Goal: Task Accomplishment & Management: Use online tool/utility

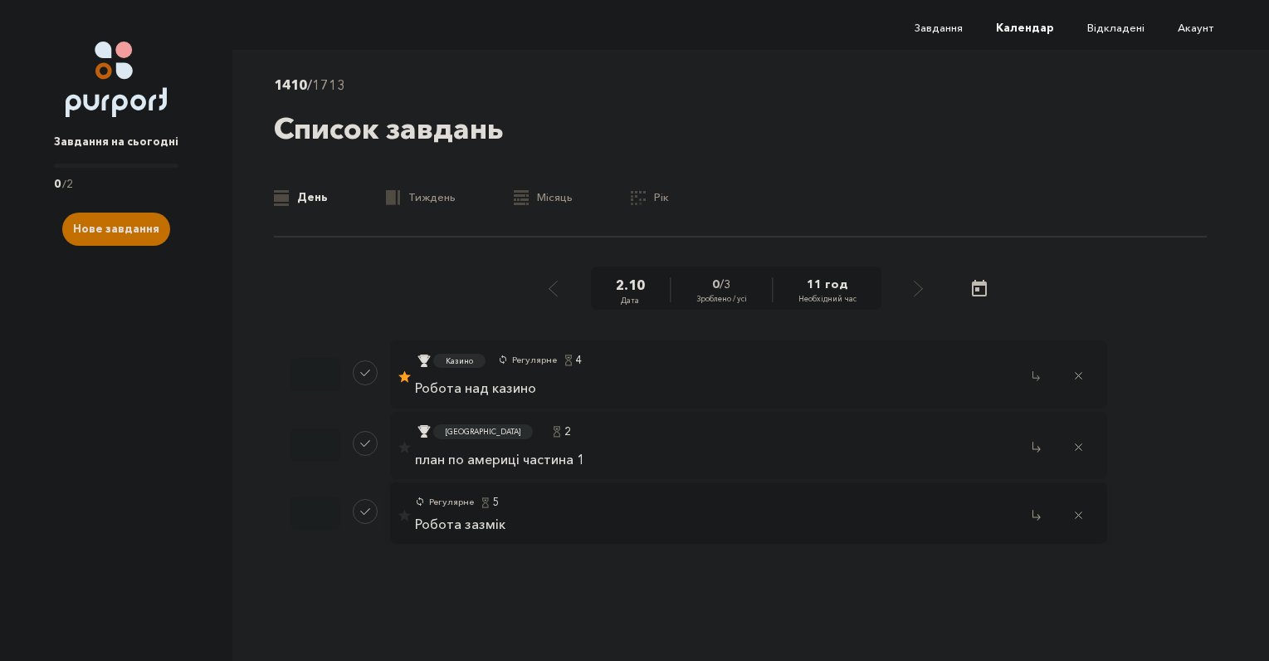
click at [463, 526] on p "Робота зазмік" at bounding box center [460, 524] width 90 height 15
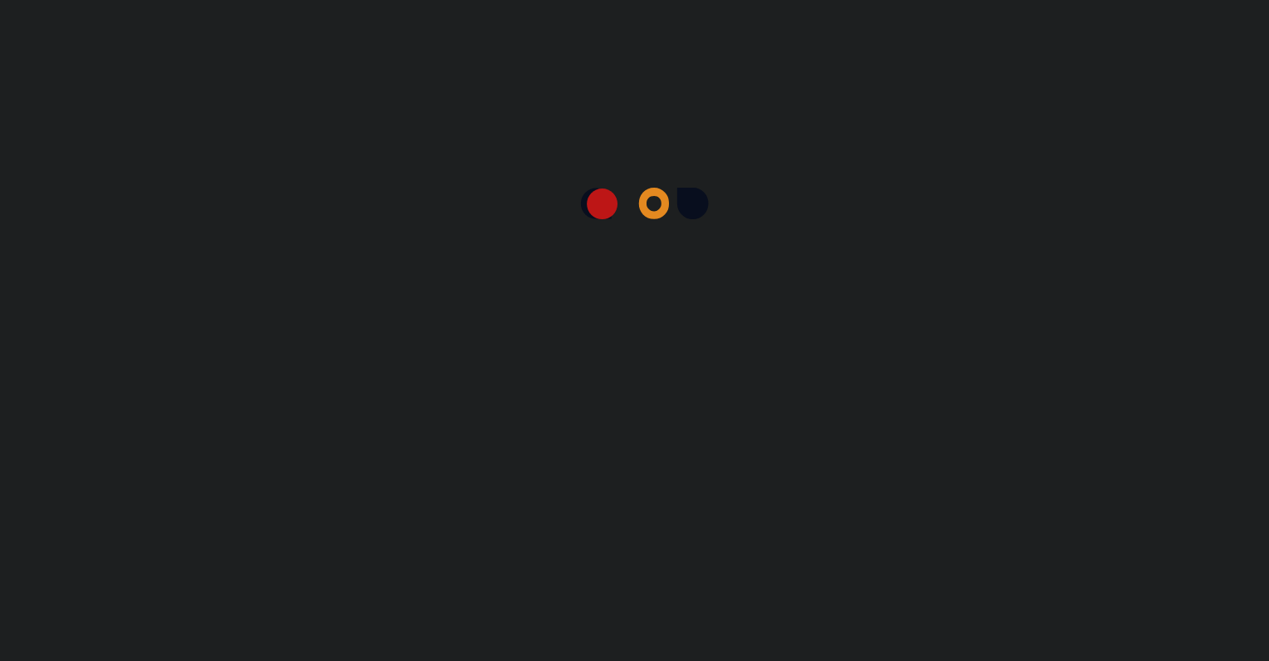
select select "5"
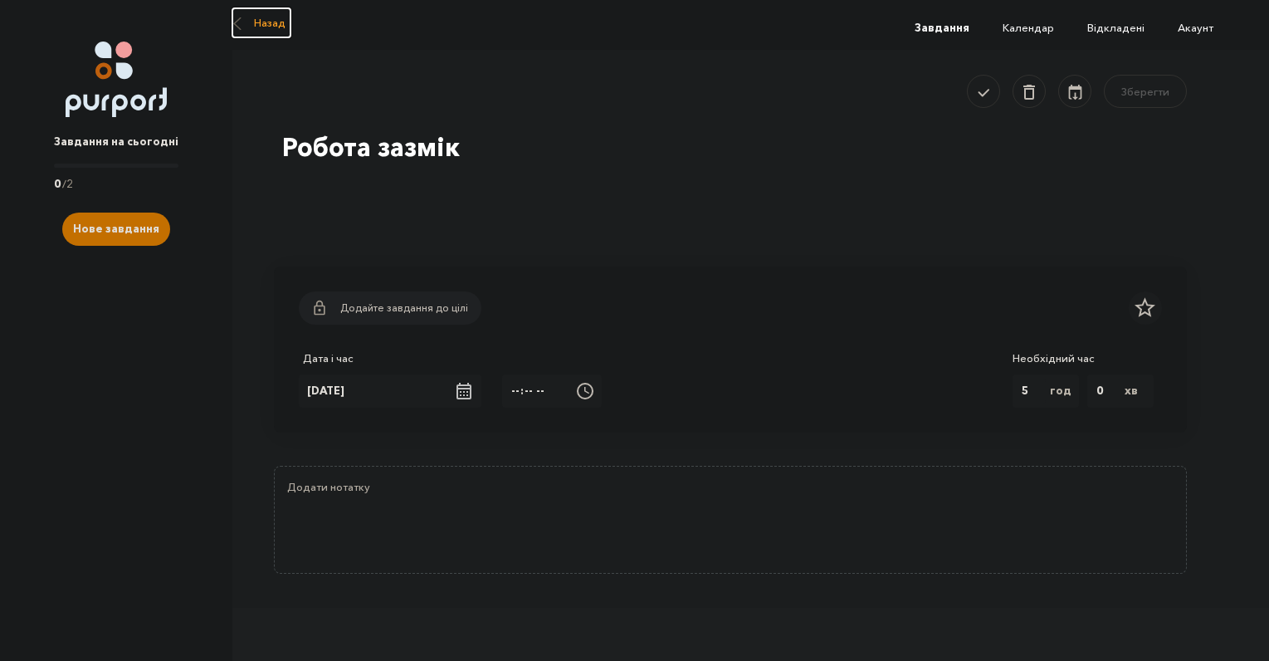
click at [248, 27] on button "Назад" at bounding box center [261, 22] width 58 height 29
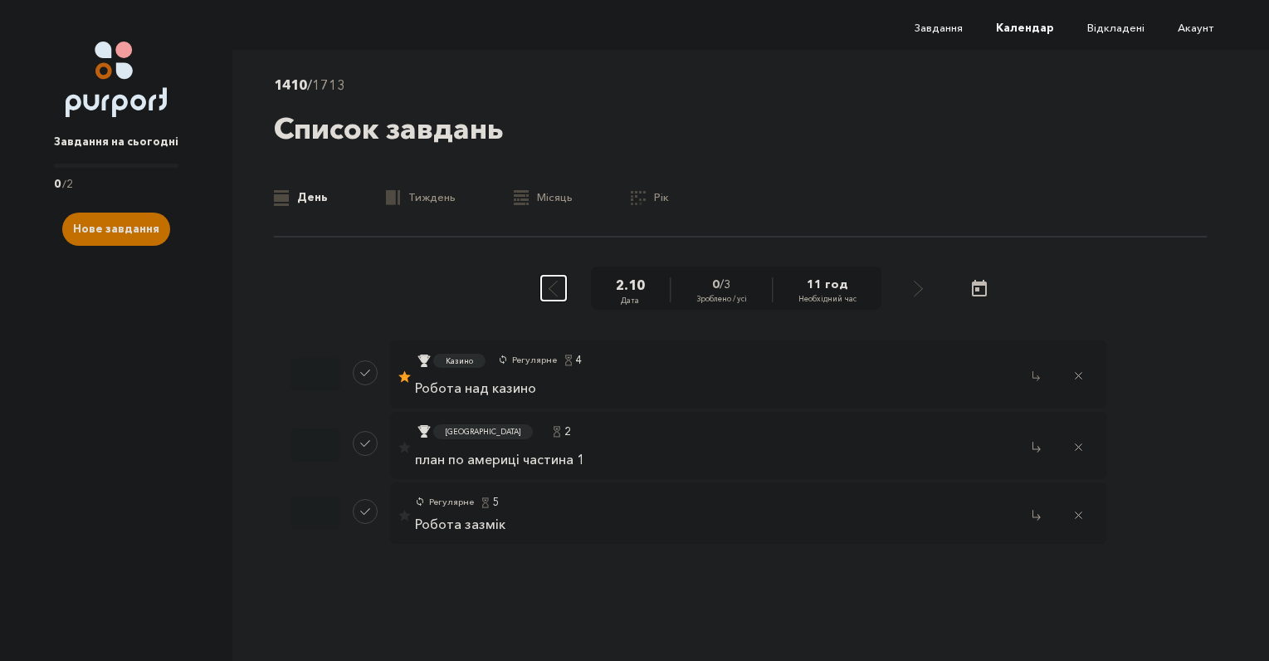
click at [560, 276] on button "Select previous day" at bounding box center [553, 288] width 25 height 25
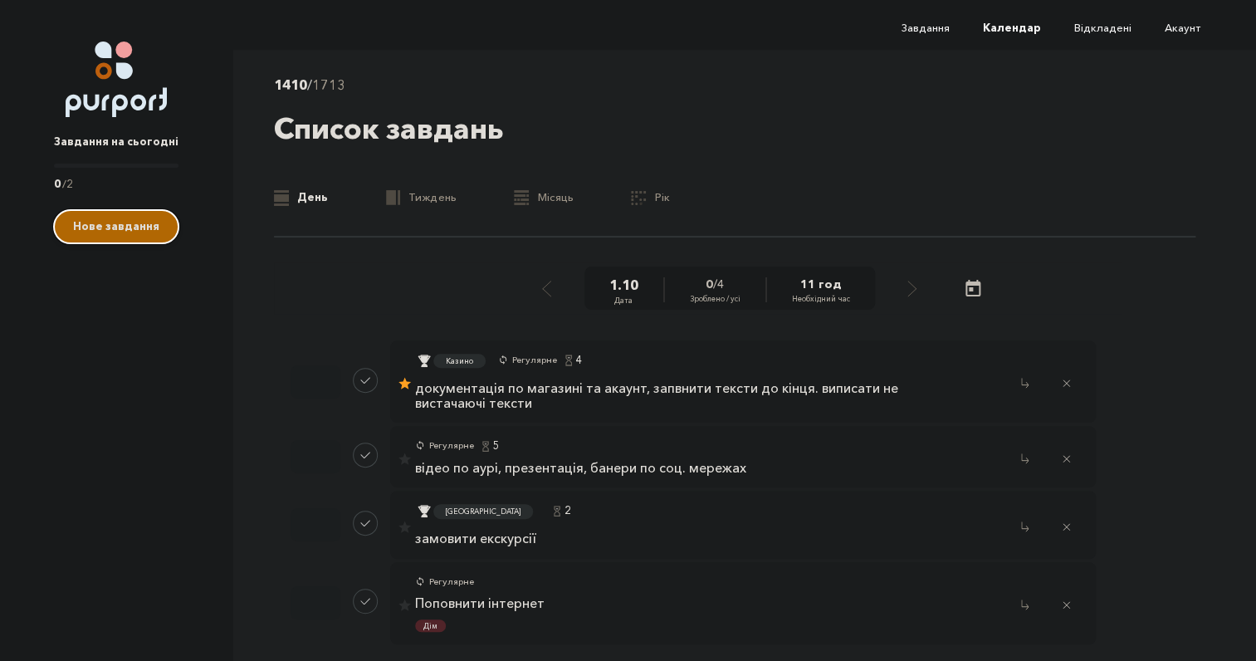
click at [149, 227] on span "Нове завдання" at bounding box center [116, 225] width 86 height 13
click at [103, 178] on span "0 / 2" at bounding box center [116, 184] width 125 height 17
